Goal: Transaction & Acquisition: Purchase product/service

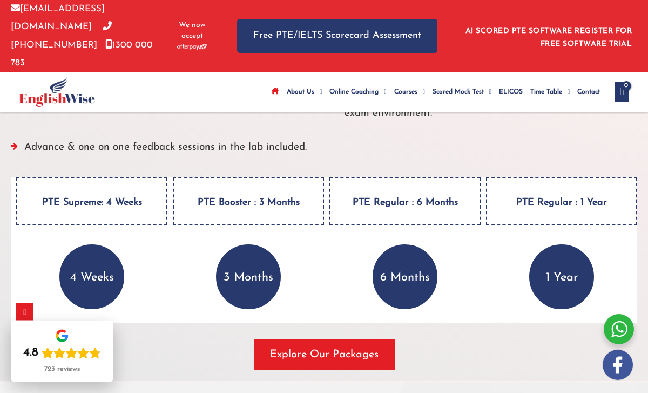
scroll to position [1557, 0]
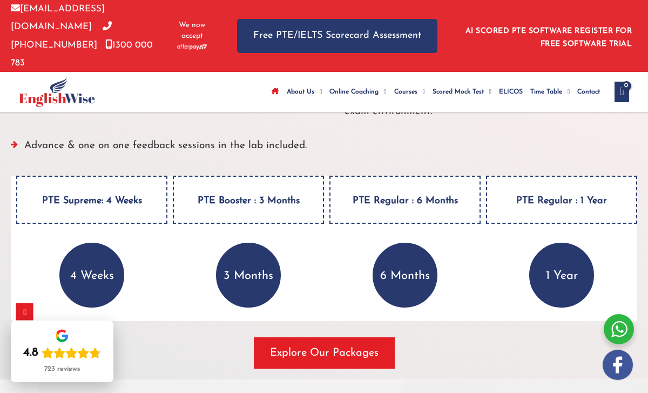
click at [114, 184] on h4 "PTE Supreme: 4 Weeks" at bounding box center [91, 200] width 151 height 48
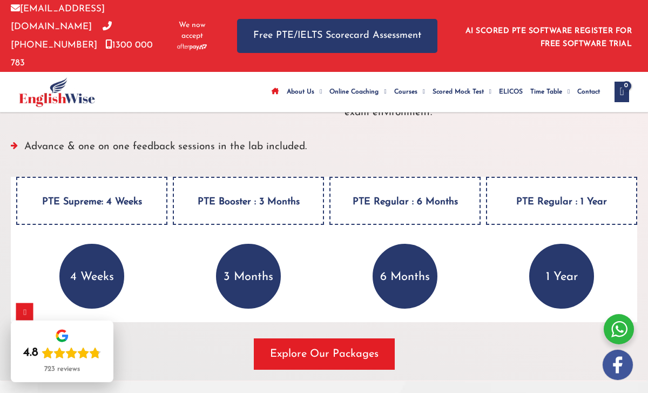
scroll to position [1557, 0]
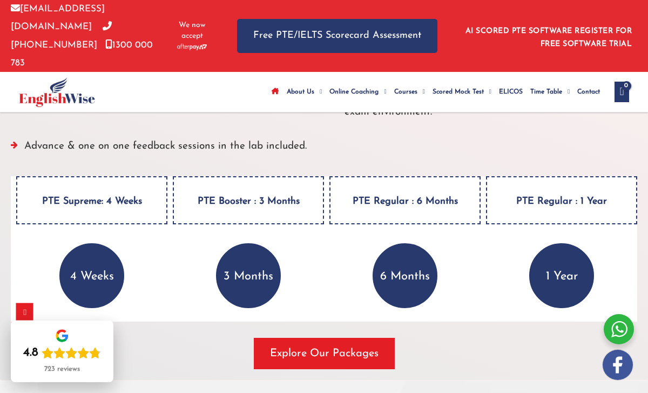
click at [134, 176] on h4 "PTE Supreme: 4 Weeks" at bounding box center [91, 200] width 151 height 48
click at [97, 254] on p "4 Weeks" at bounding box center [91, 275] width 65 height 65
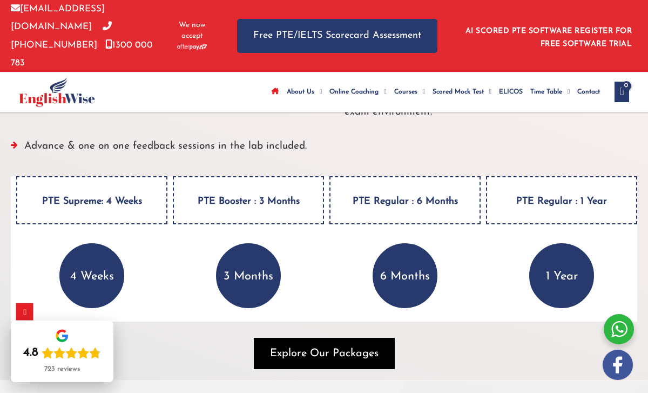
click at [326, 339] on span "button" at bounding box center [324, 353] width 141 height 31
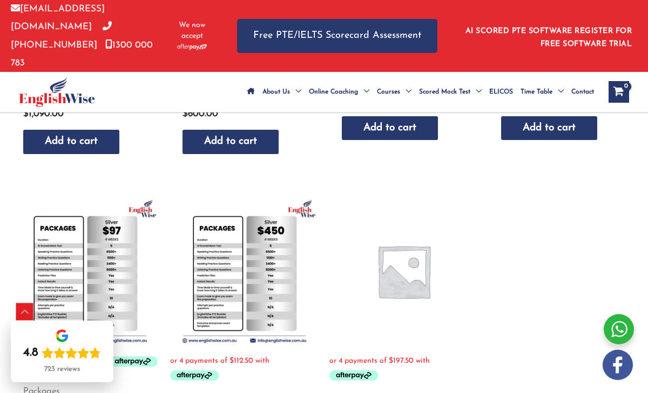
scroll to position [469, 0]
